Goal: Information Seeking & Learning: Learn about a topic

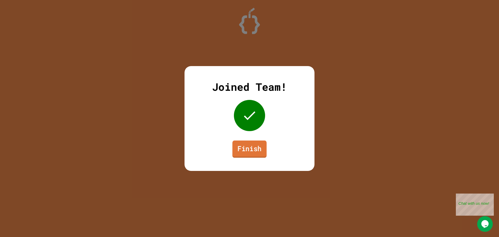
click at [254, 155] on link "Finish" at bounding box center [250, 148] width 34 height 17
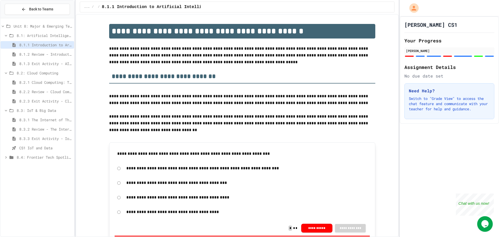
click at [34, 144] on div "CS1 IoT and Data" at bounding box center [38, 148] width 74 height 8
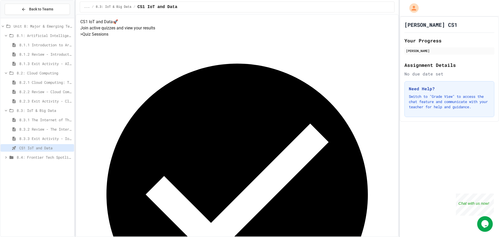
click at [33, 139] on span "8.3.3 Exit Activity - IoT Data Detective Challenge" at bounding box center [45, 138] width 53 height 5
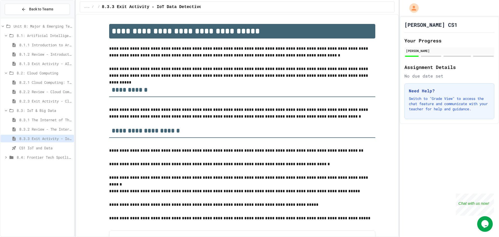
click at [61, 146] on span "CS1 IoT and Data" at bounding box center [45, 147] width 53 height 5
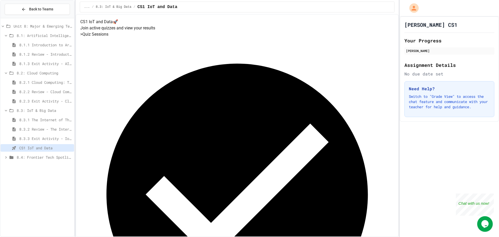
click at [61, 140] on span "8.3.3 Exit Activity - IoT Data Detective Challenge" at bounding box center [45, 138] width 53 height 5
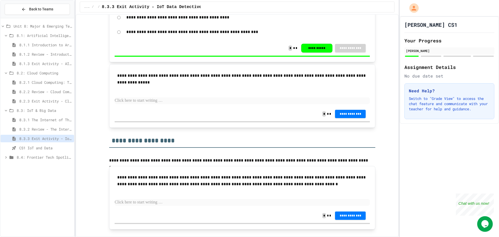
scroll to position [312, 0]
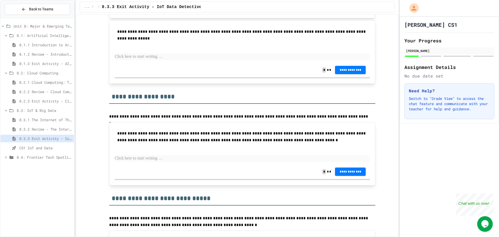
click at [62, 148] on span "CS1 IoT and Data" at bounding box center [45, 147] width 53 height 5
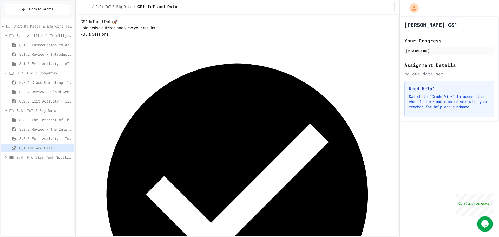
click at [58, 151] on div "CS1 IoT and Data" at bounding box center [38, 148] width 74 height 8
click at [61, 162] on div "8.4: Frontier Tech Spotlight" at bounding box center [38, 157] width 74 height 9
click at [63, 160] on span "8.4: Frontier Tech Spotlight" at bounding box center [44, 157] width 55 height 5
click at [42, 169] on div "8.4.1 Emerging Technologies: Shaping Our Digital Future" at bounding box center [38, 167] width 74 height 8
